Goal: Find specific page/section: Find specific page/section

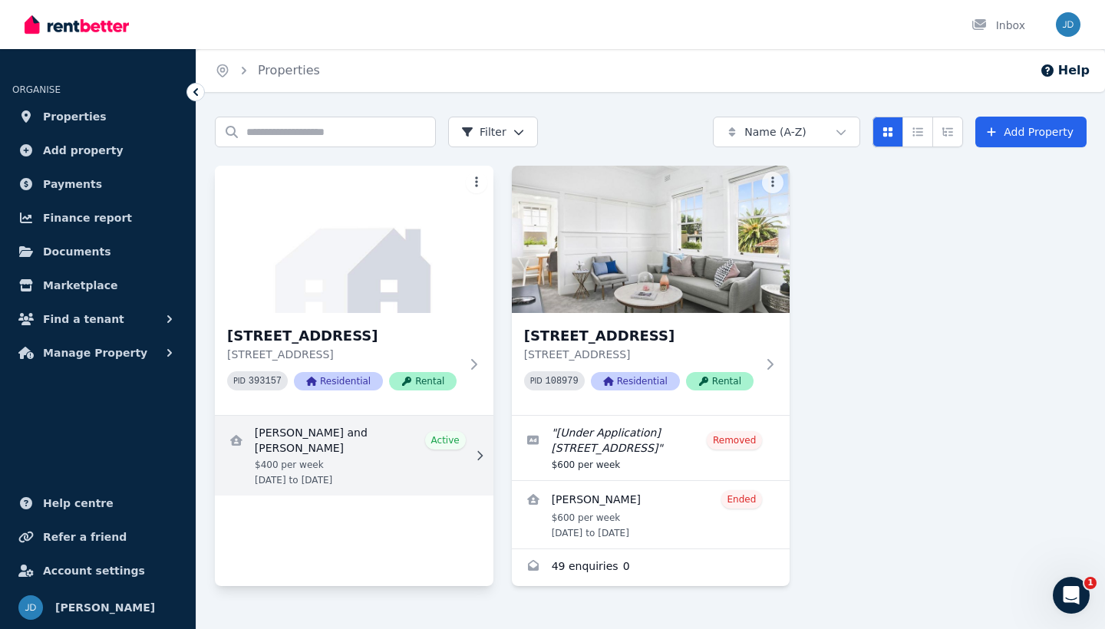
click at [408, 455] on link "View details for Jack Dawson and Kiara Poullos" at bounding box center [354, 456] width 279 height 80
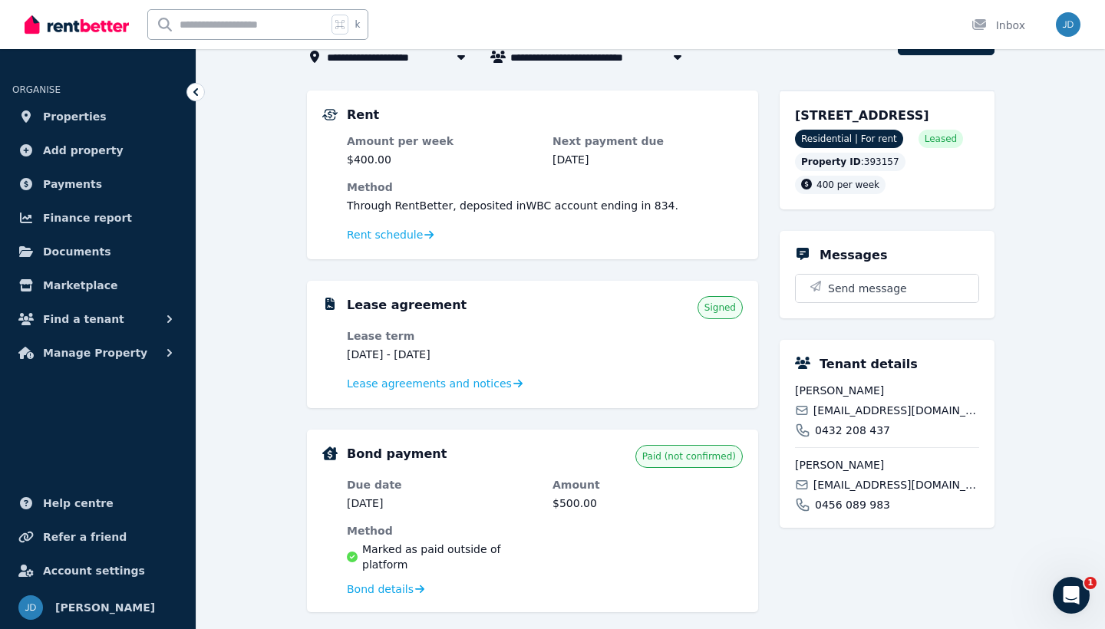
scroll to position [109, 0]
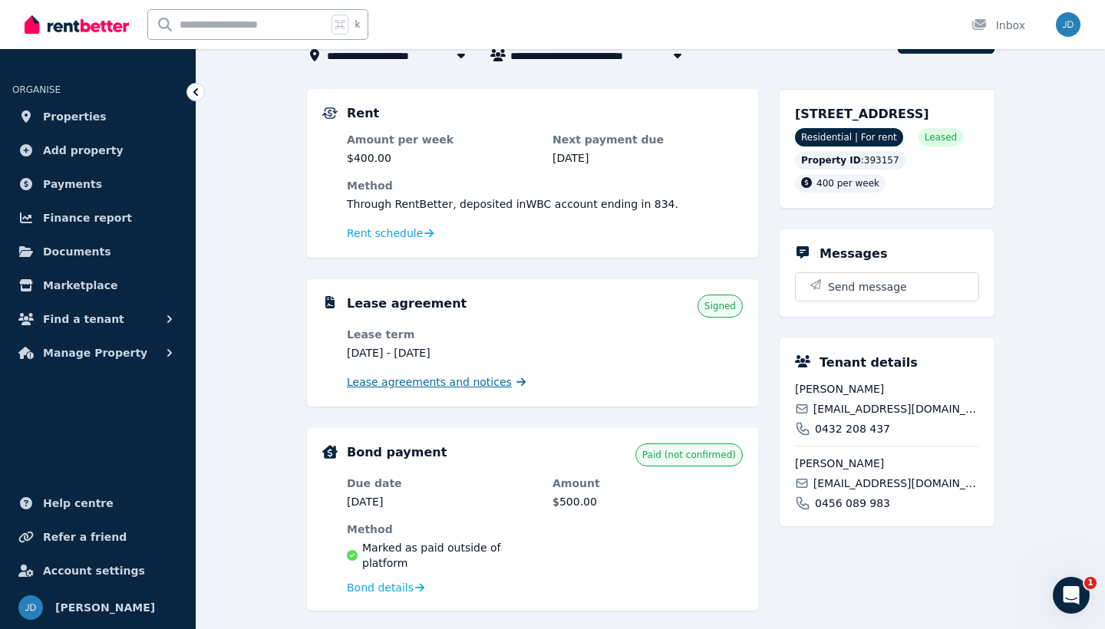
click at [467, 380] on span "Lease agreements and notices" at bounding box center [429, 382] width 165 height 15
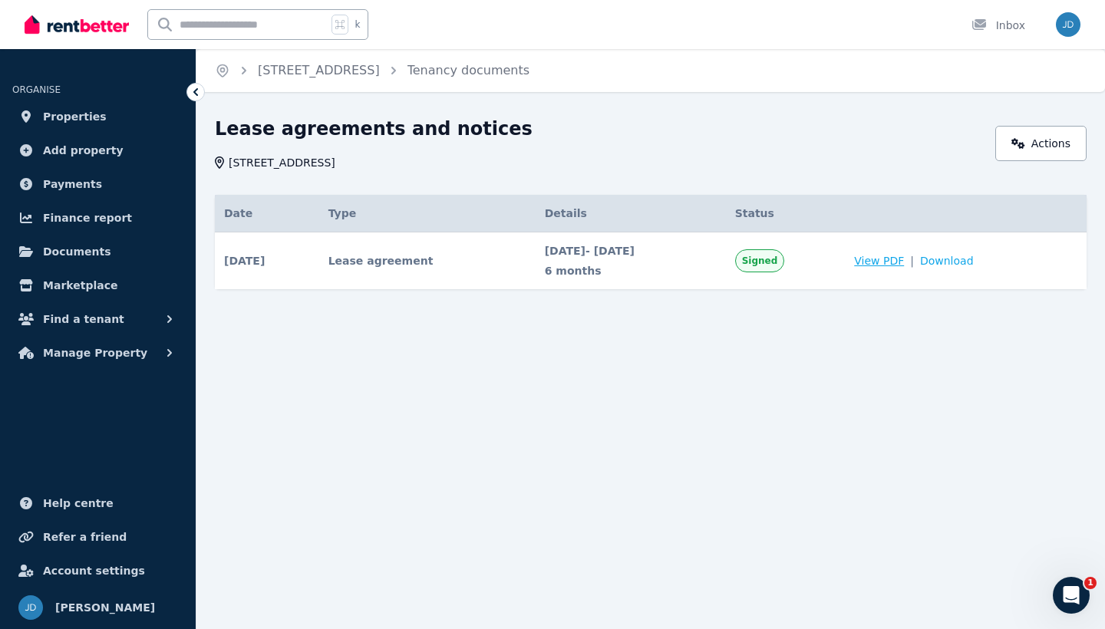
click at [901, 259] on span "View PDF" at bounding box center [879, 260] width 50 height 15
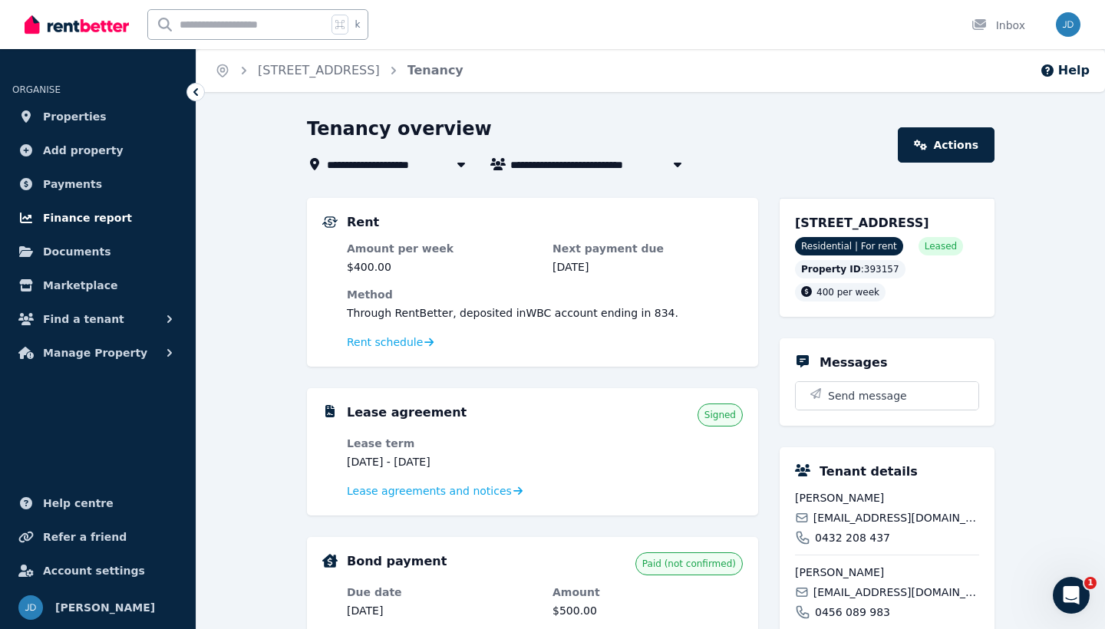
click at [96, 216] on span "Finance report" at bounding box center [87, 218] width 89 height 18
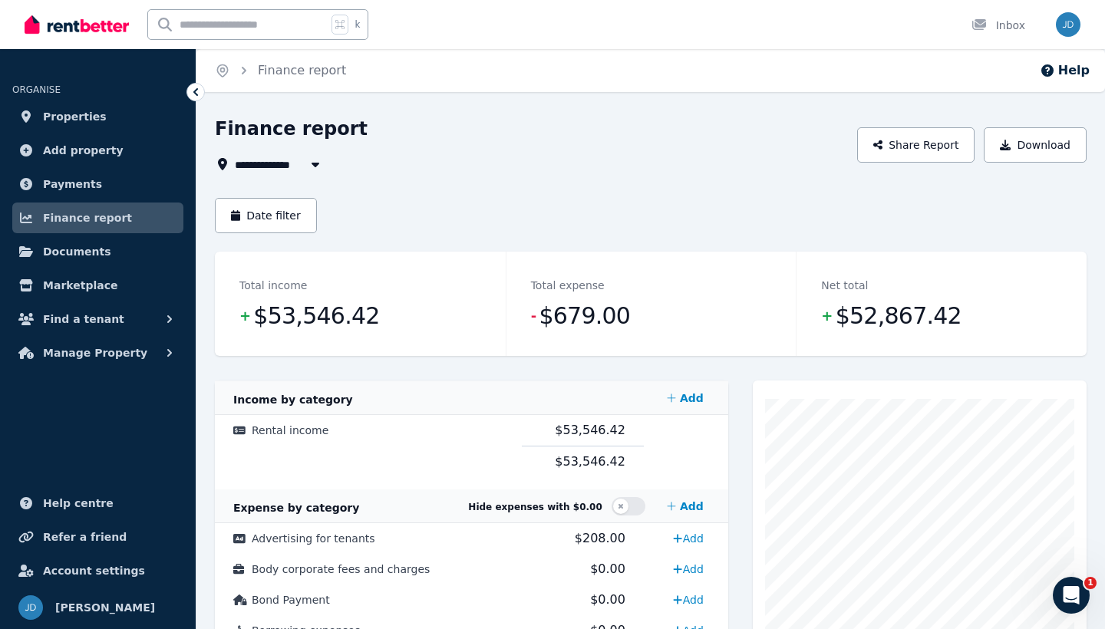
click at [315, 167] on icon "button" at bounding box center [315, 164] width 15 height 12
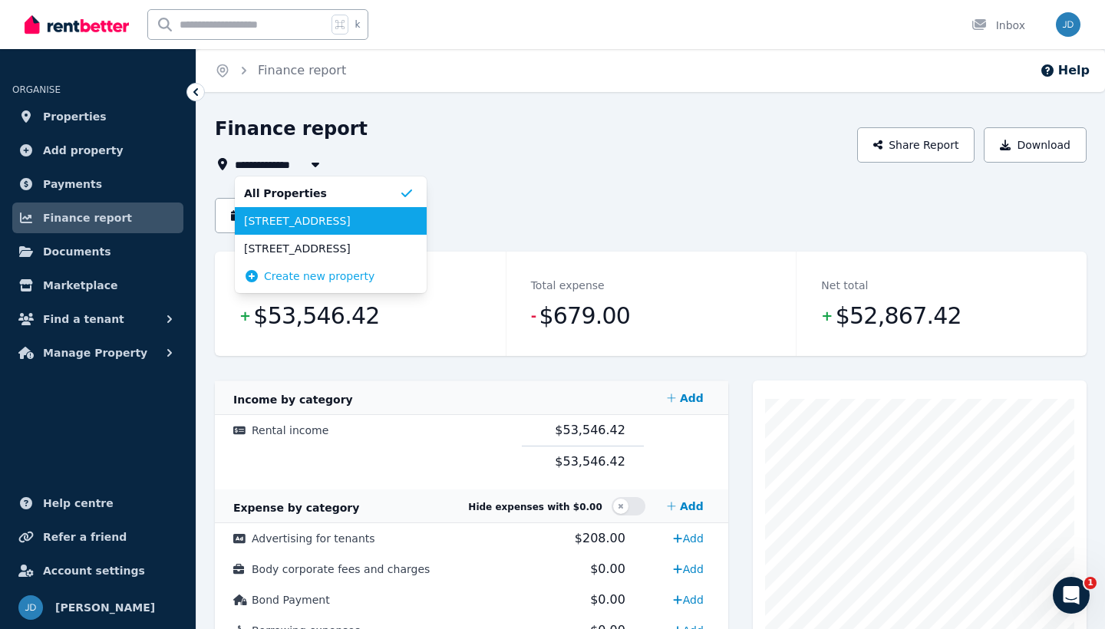
click at [292, 223] on span "[STREET_ADDRESS]" at bounding box center [321, 220] width 155 height 15
type input "**********"
